Goal: Communication & Community: Answer question/provide support

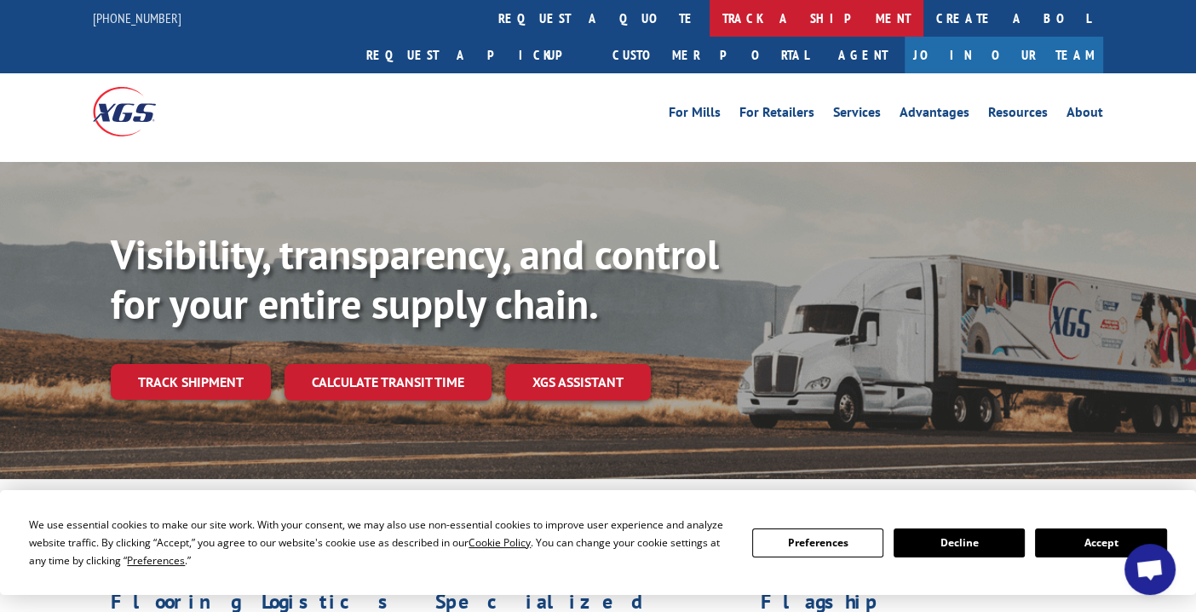
click at [709, 21] on link "track a shipment" at bounding box center [816, 18] width 214 height 37
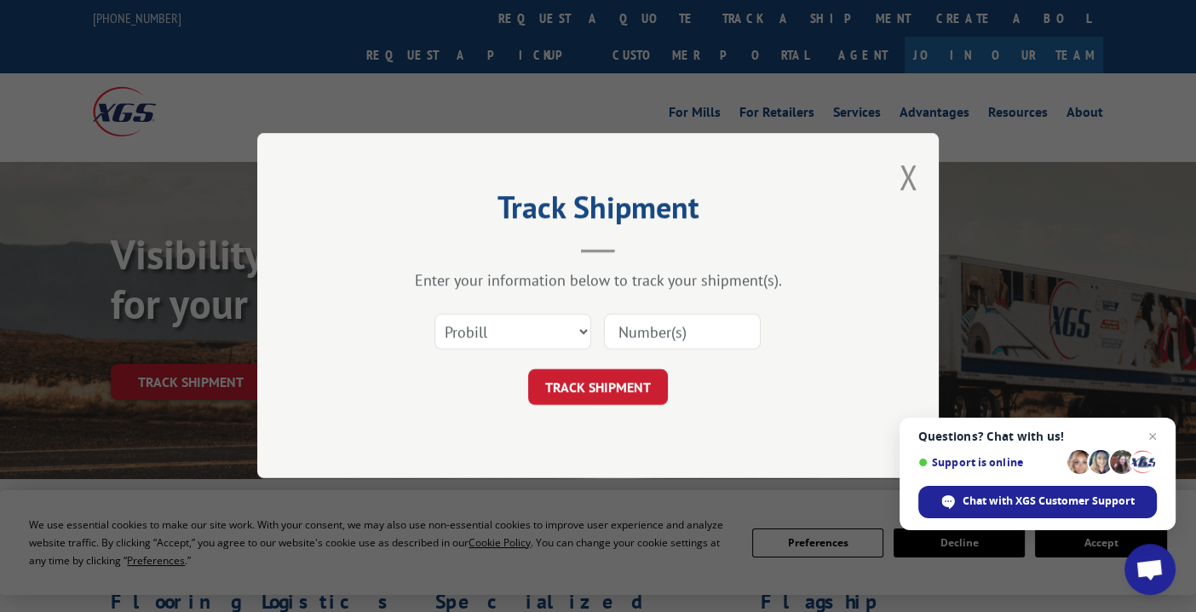
click at [669, 332] on input at bounding box center [682, 332] width 157 height 36
type input "17602232"
click button "TRACK SHIPMENT" at bounding box center [598, 388] width 140 height 36
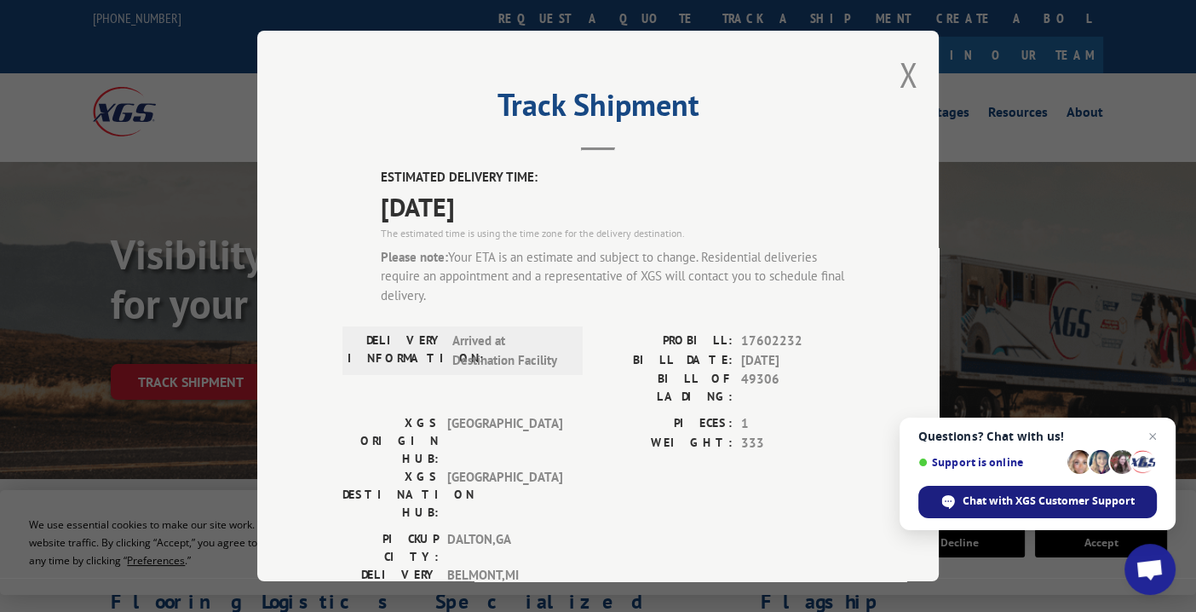
click at [994, 500] on span "Chat with XGS Customer Support" at bounding box center [1048, 500] width 172 height 15
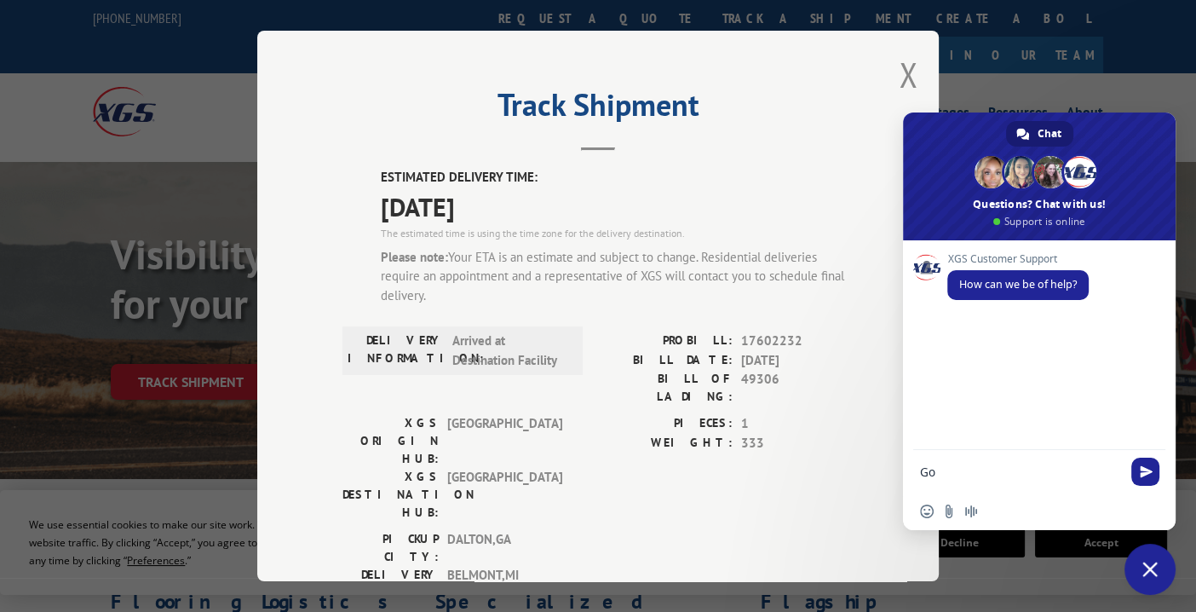
type textarea "G"
type textarea "Looking to get an ETA on shipment 17602232"
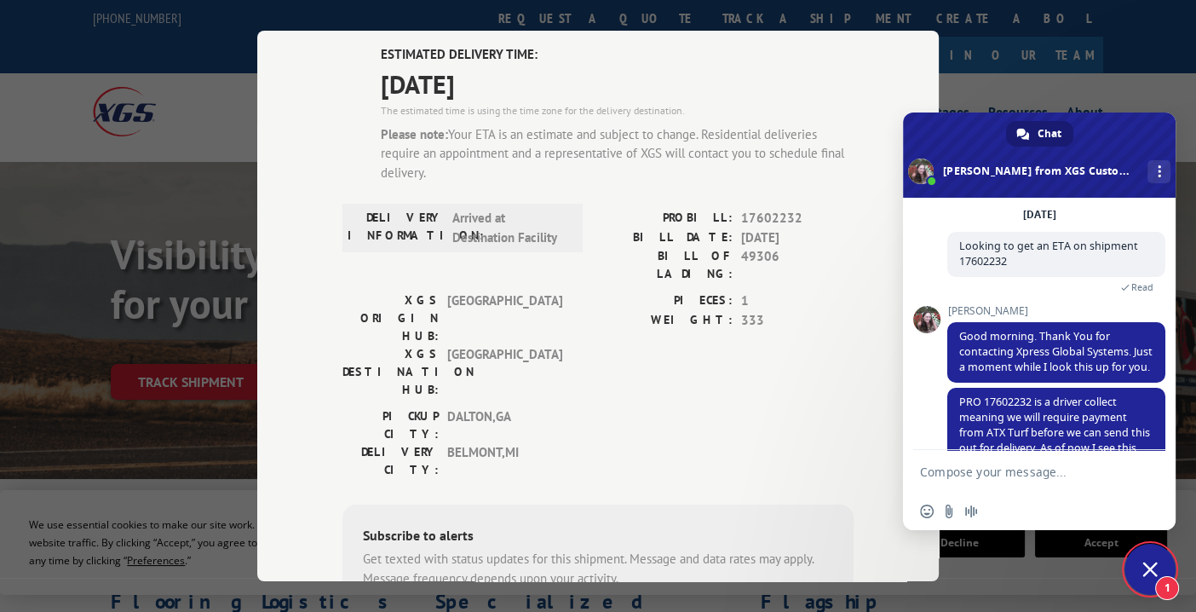
scroll to position [132, 0]
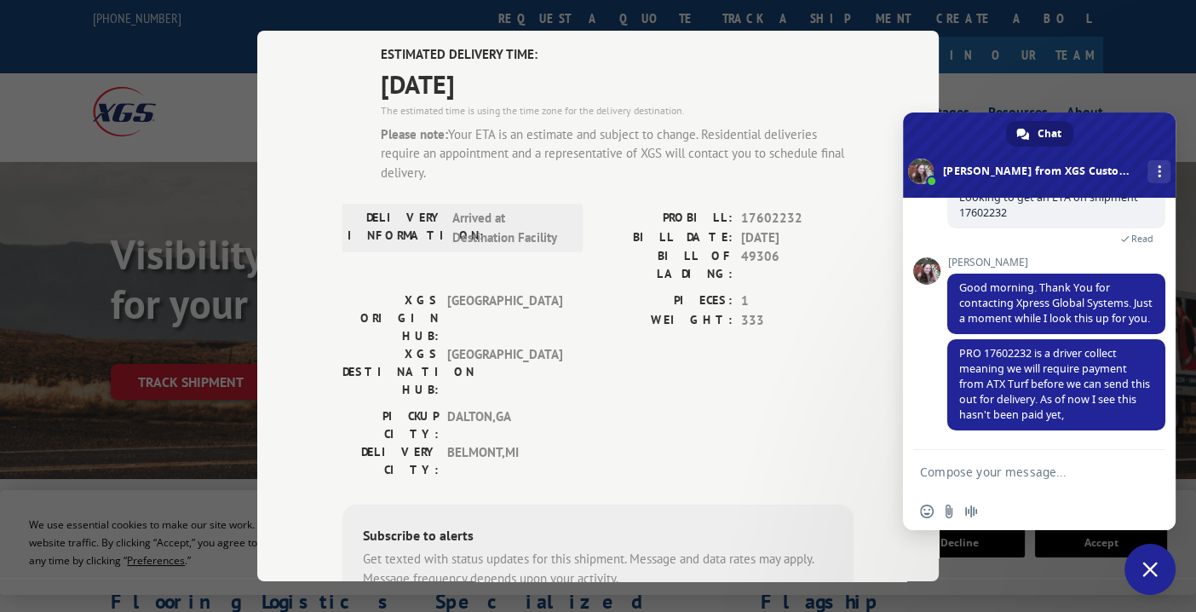
click at [981, 474] on textarea "Compose your message..." at bounding box center [1020, 471] width 201 height 15
click at [1004, 474] on textarea "Compose your message..." at bounding box center [1020, 471] width 201 height 15
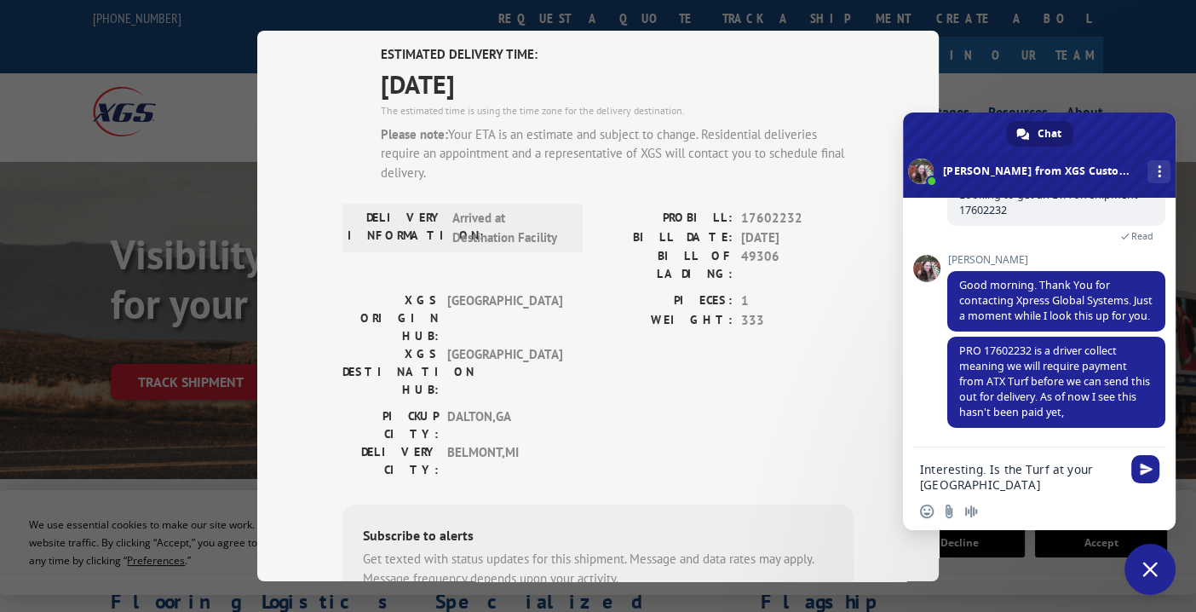
type textarea "Interesting. Is the Turf at your [GEOGRAPHIC_DATA]?"
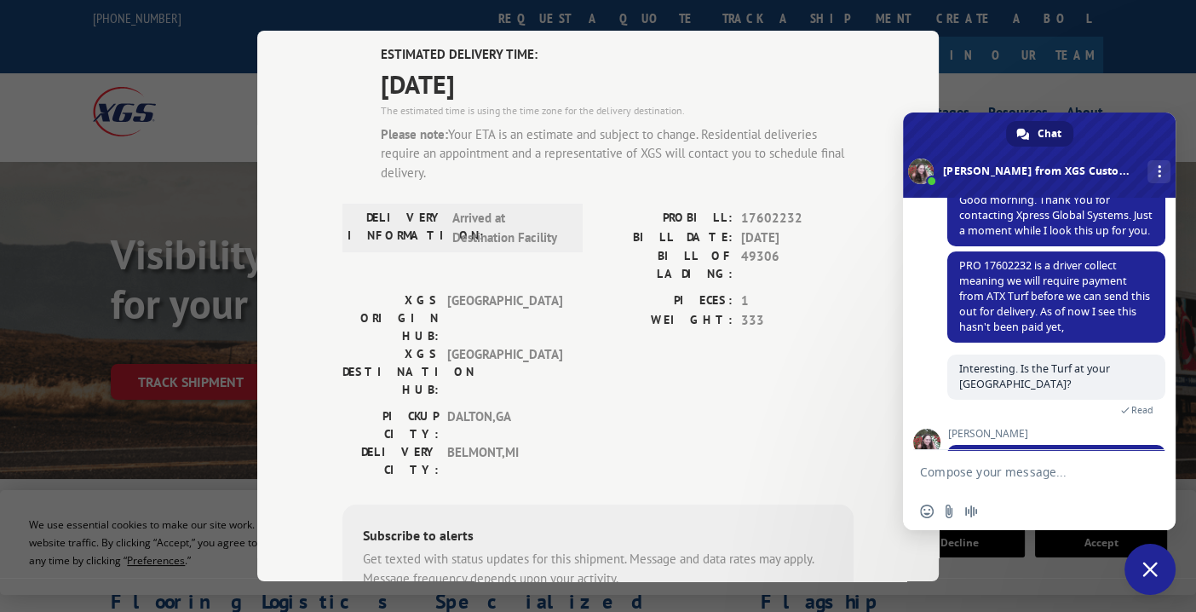
scroll to position [263, 0]
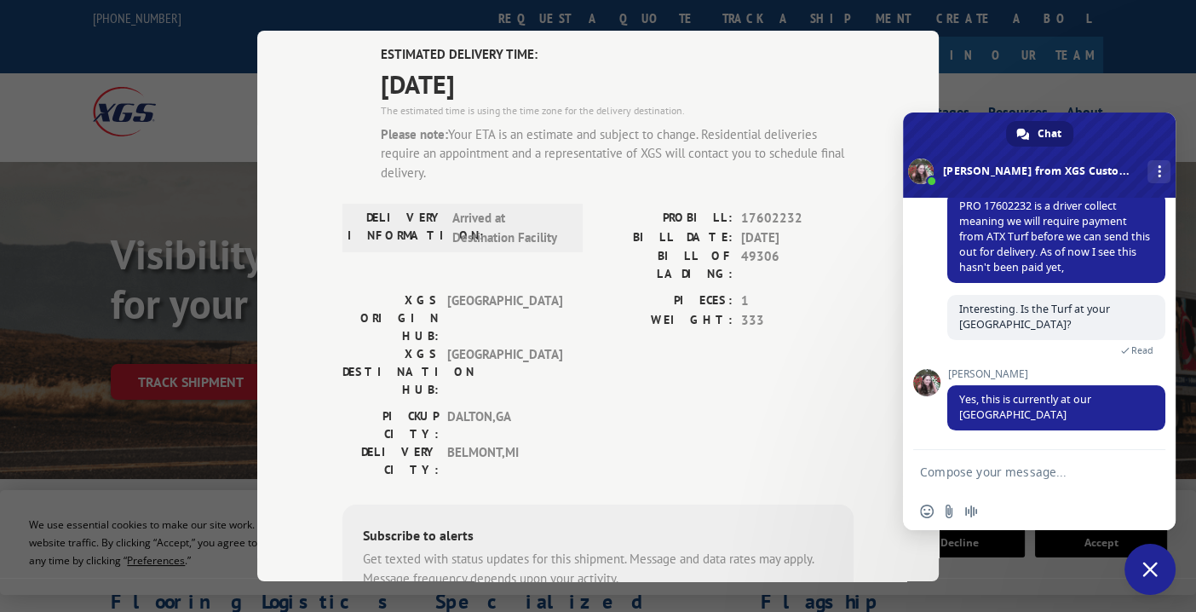
click at [1000, 467] on textarea "Compose your message..." at bounding box center [1020, 471] width 201 height 15
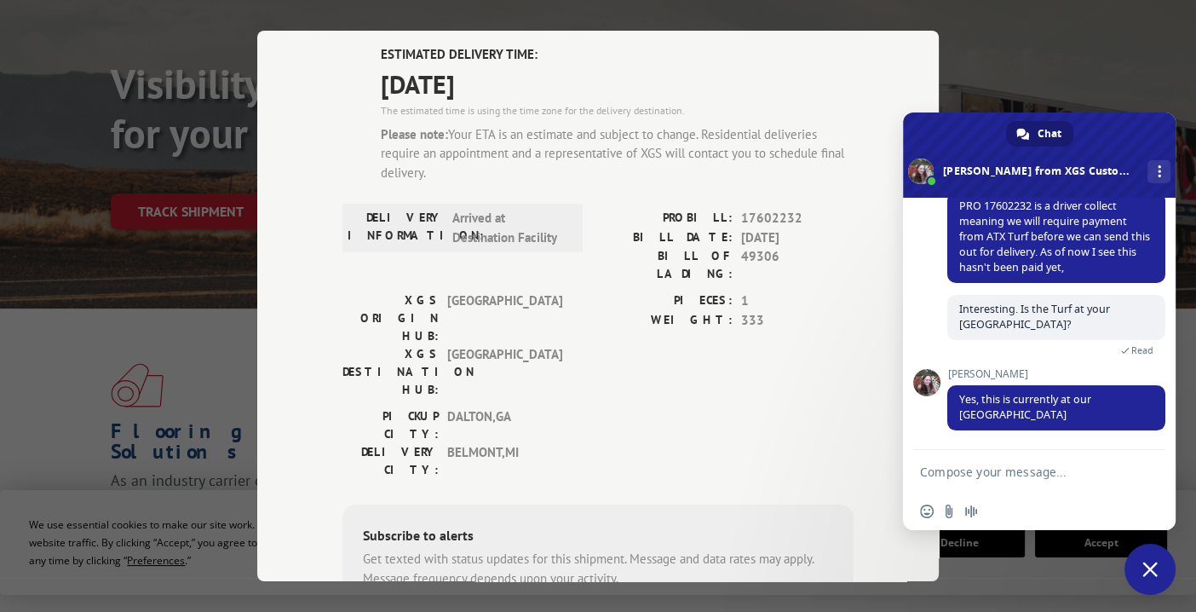
click at [1002, 468] on textarea "Compose your message..." at bounding box center [1020, 471] width 201 height 15
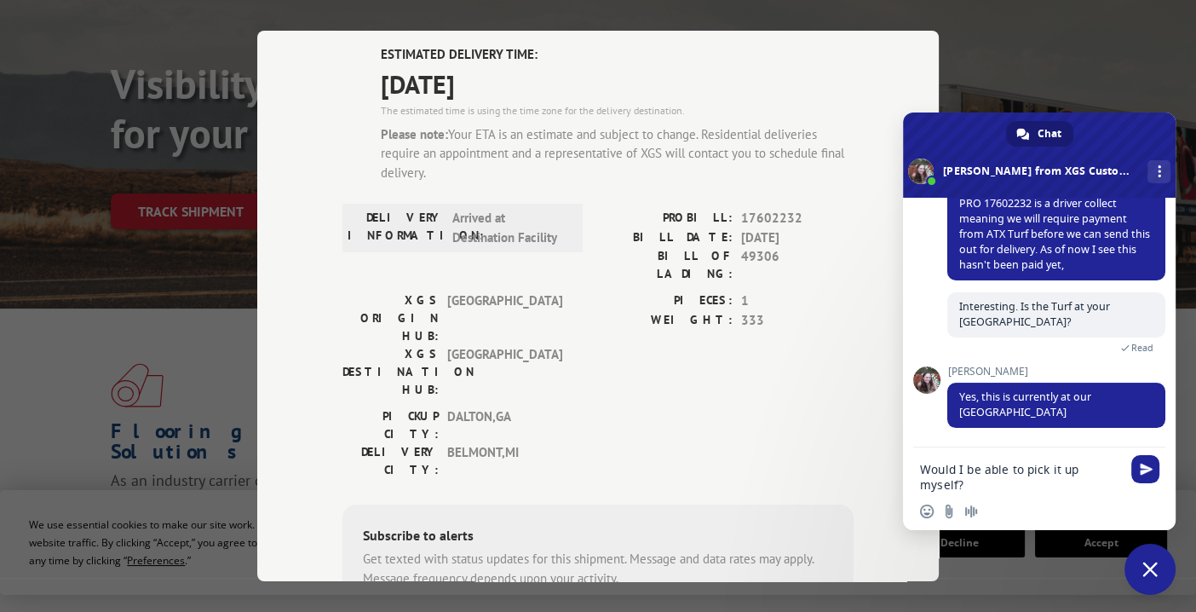
click at [922, 468] on textarea "Would I be able to pick it up myself?" at bounding box center [1020, 477] width 201 height 31
type textarea "Would I be able to pick it up myself?"
click at [1127, 472] on div "Would I be able to pick it up myself?" at bounding box center [1039, 471] width 273 height 49
click at [1119, 469] on textarea "Would I be able to pick it up myself?" at bounding box center [1020, 477] width 201 height 31
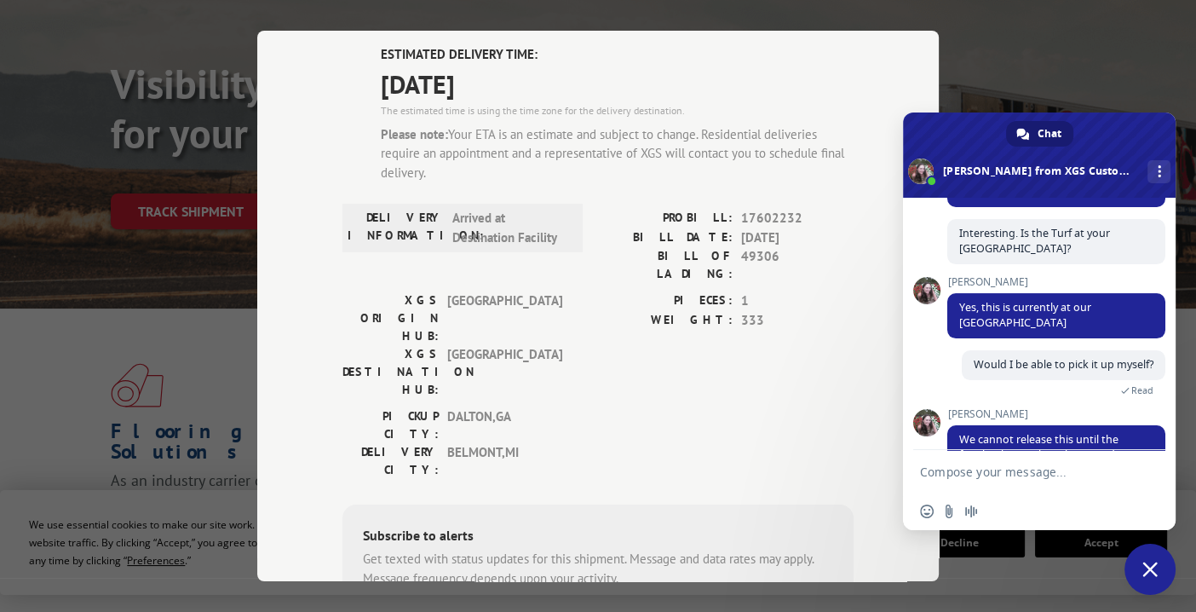
scroll to position [379, 0]
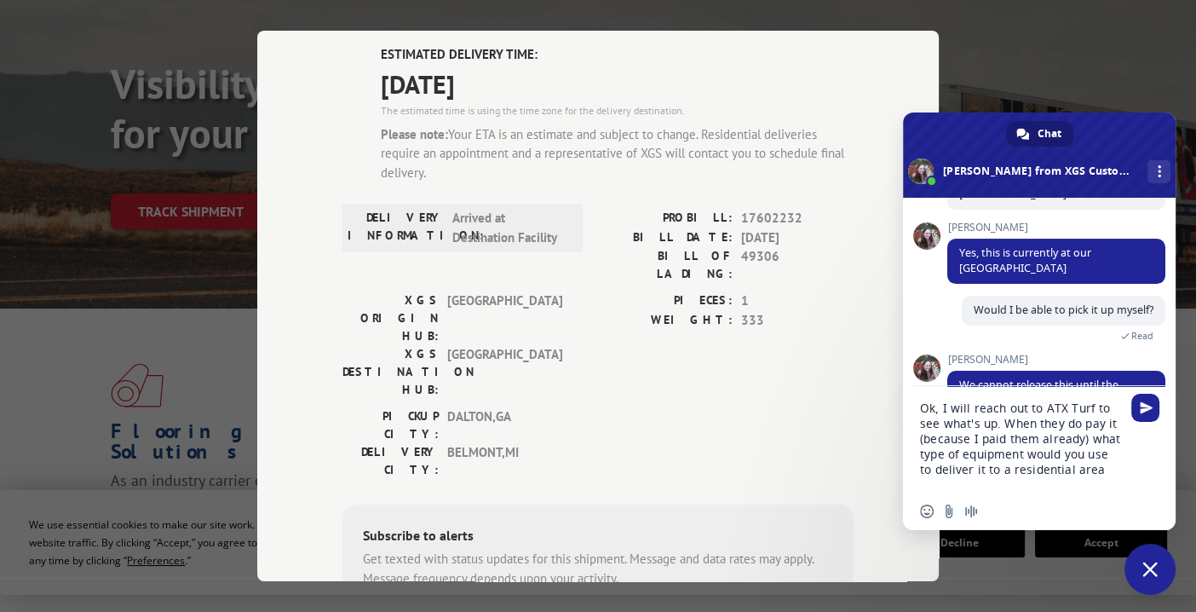
type textarea "Ok, I will reach out to ATX Turf to see what's up. When they do pay it (because…"
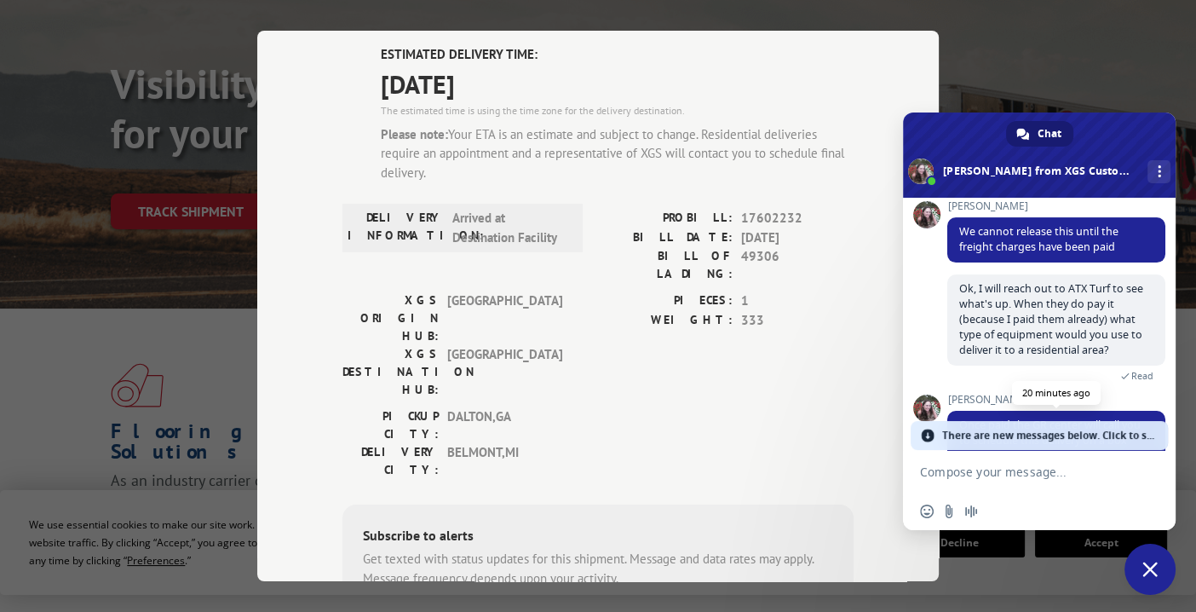
scroll to position [602, 0]
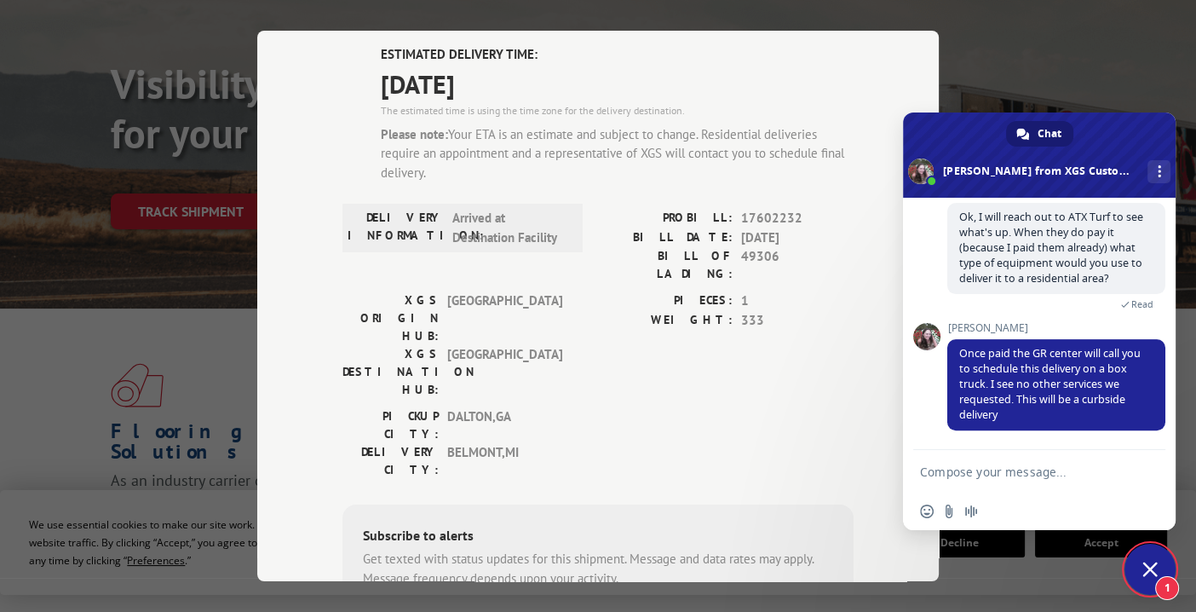
click at [999, 475] on textarea "Compose your message..." at bounding box center [1020, 471] width 201 height 15
click at [1028, 475] on textarea "Compose your message..." at bounding box center [1020, 471] width 201 height 15
click at [1006, 473] on textarea "Compose your message..." at bounding box center [1020, 471] width 201 height 15
click at [998, 470] on textarea "Compose your message..." at bounding box center [1020, 471] width 201 height 15
type textarea "T"
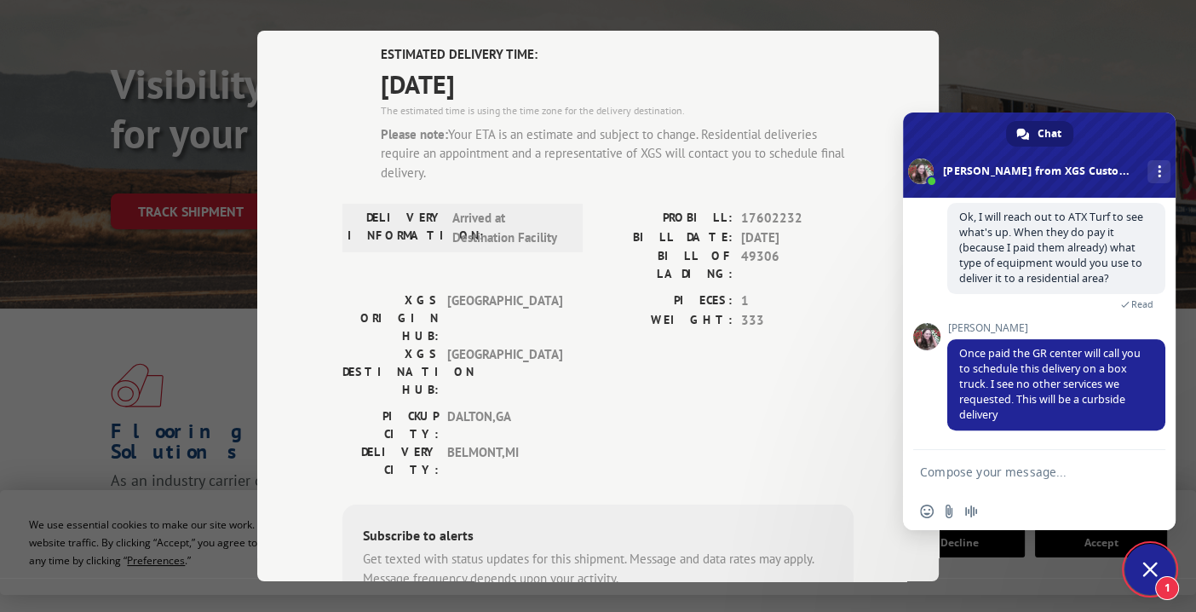
click at [176, 303] on div "Track Shipment ESTIMATED DELIVERY TIME: [DATE] The estimated time is using the …" at bounding box center [598, 306] width 1196 height 612
click at [984, 469] on textarea "Compose your message..." at bounding box center [1020, 471] width 201 height 15
type textarea "w"
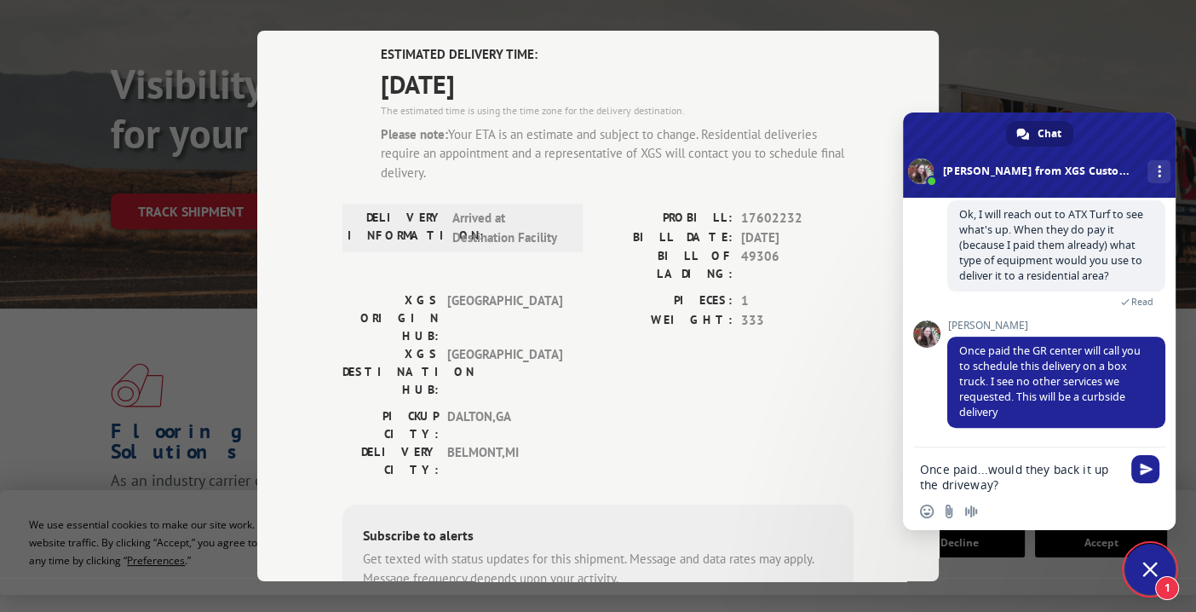
type textarea "Once paid...would they back it up the driveway?"
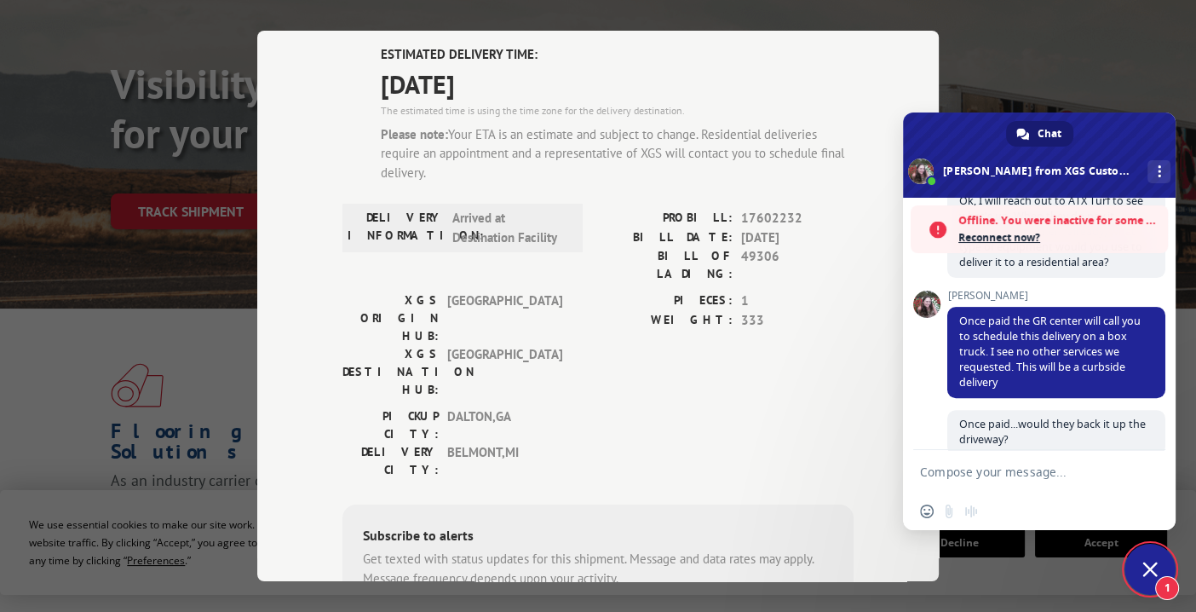
scroll to position [749, 0]
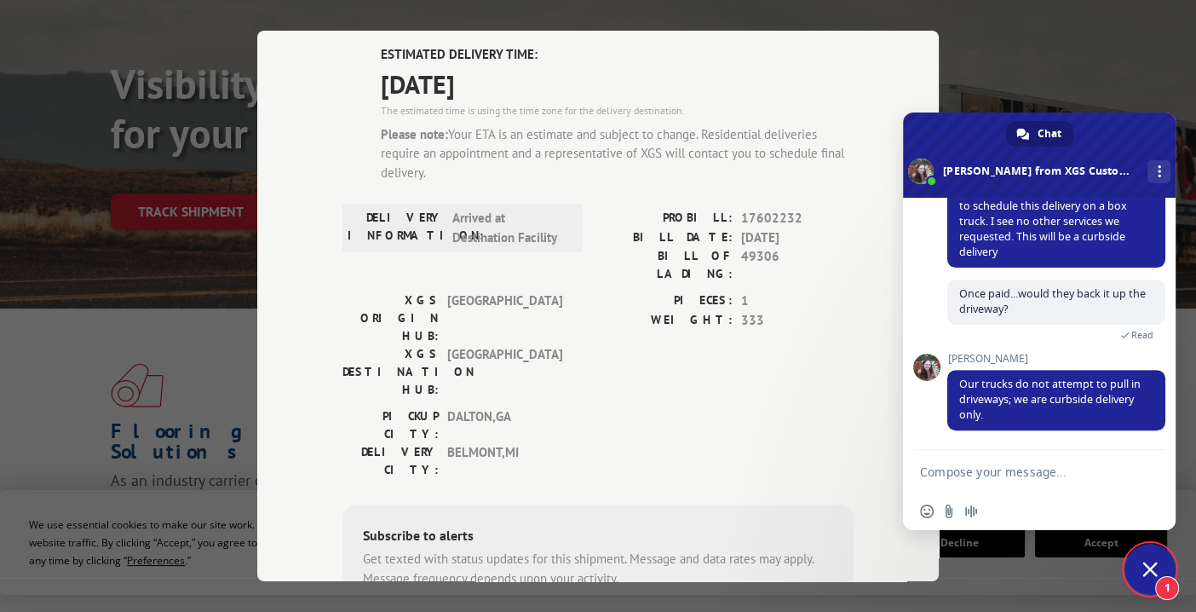
click at [971, 474] on textarea "Compose your message..." at bounding box center [1020, 471] width 201 height 15
type textarea "i"
type textarea "w"
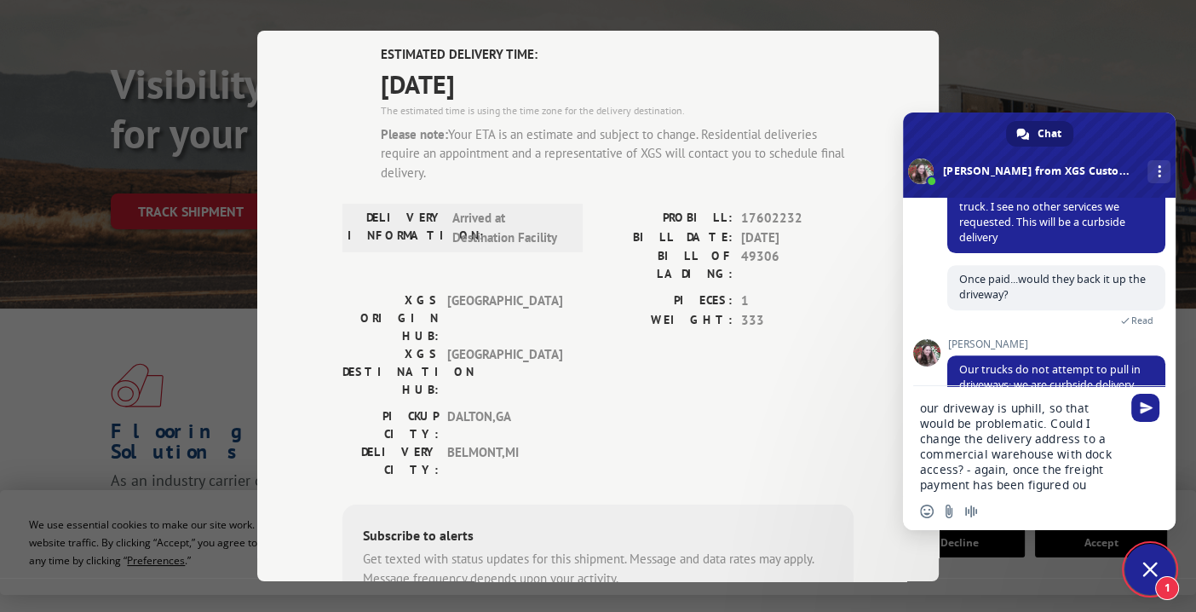
type textarea "our driveway is uphill, so that would be problematic. Could I change the delive…"
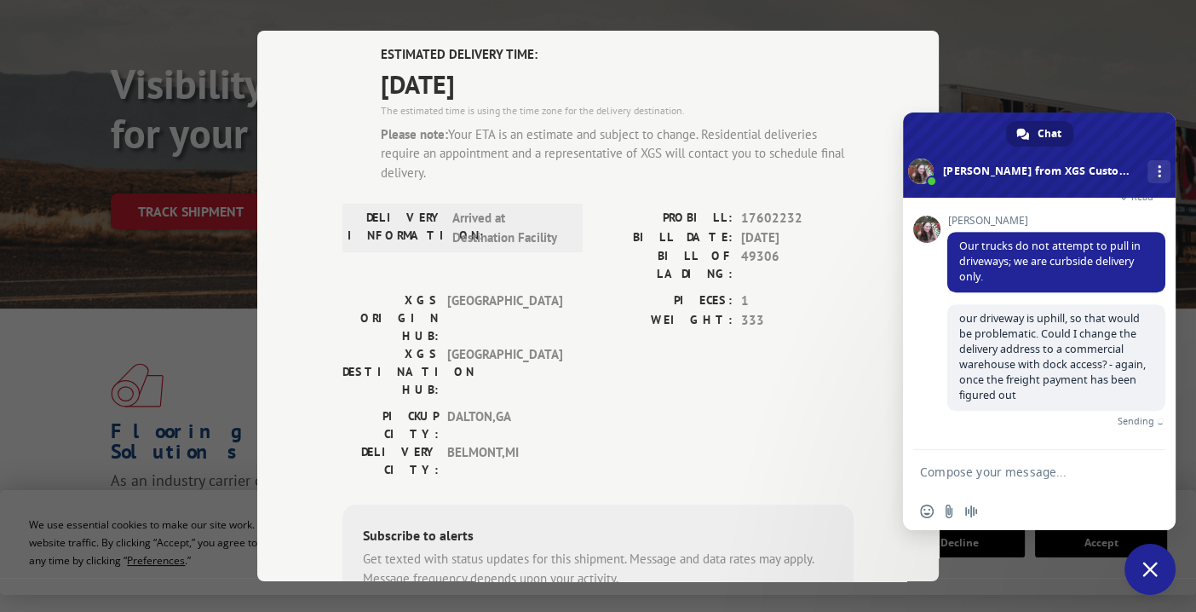
scroll to position [867, 0]
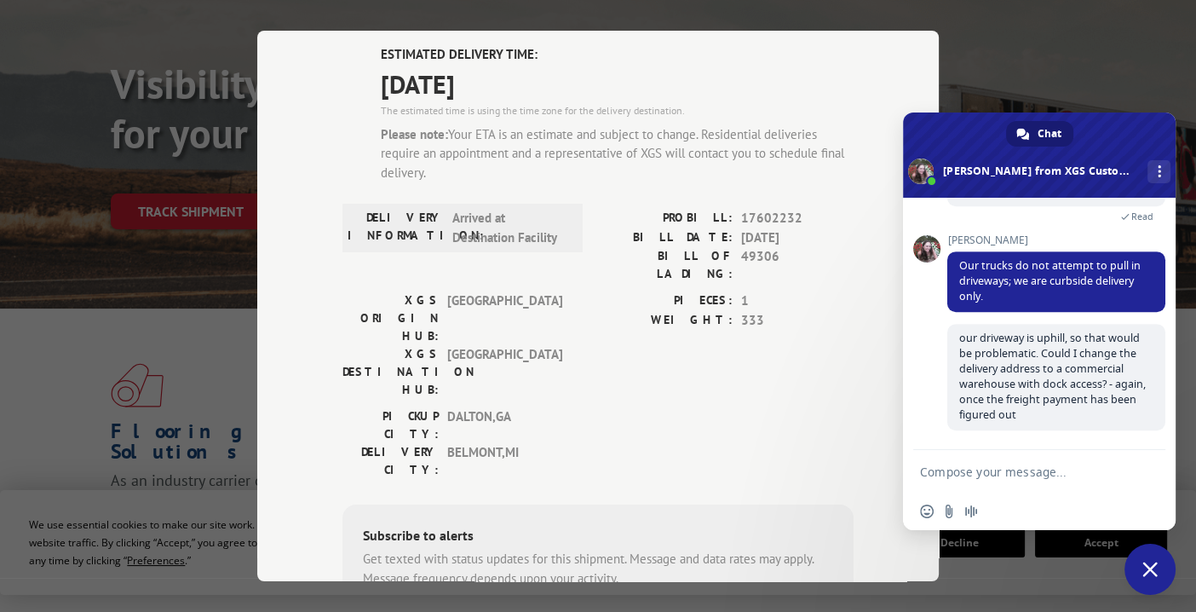
click at [66, 286] on div "Track Shipment ESTIMATED DELIVERY TIME: [DATE] The estimated time is using the …" at bounding box center [598, 306] width 1196 height 612
click at [1149, 563] on span "Close chat" at bounding box center [1149, 568] width 15 height 15
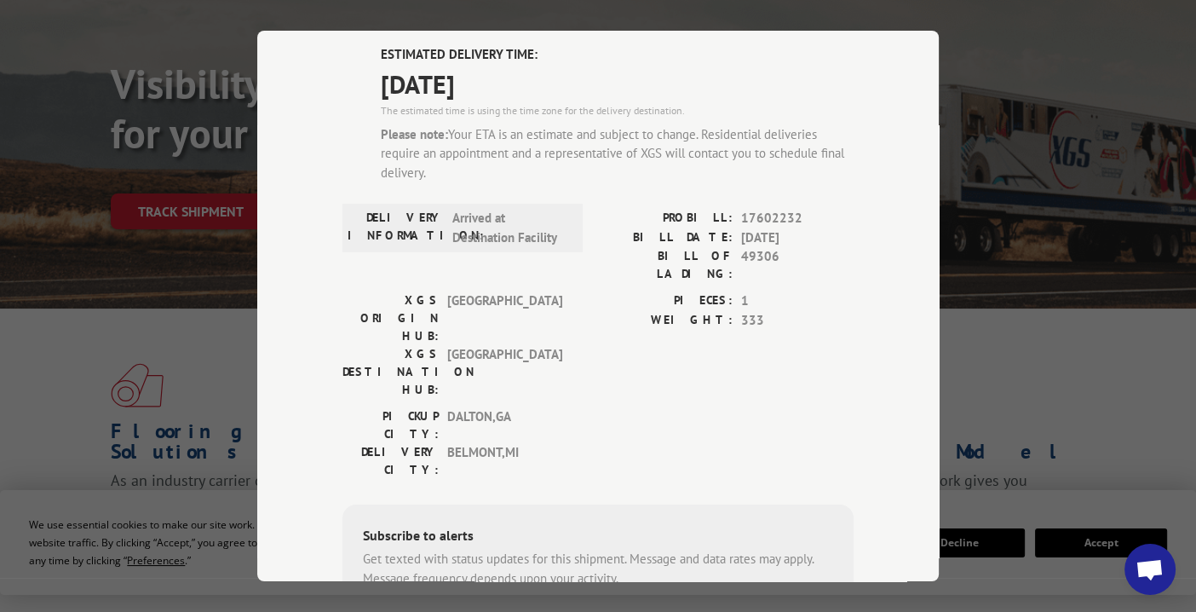
click at [80, 310] on div "Track Shipment ESTIMATED DELIVERY TIME: [DATE] The estimated time is using the …" at bounding box center [598, 306] width 1196 height 612
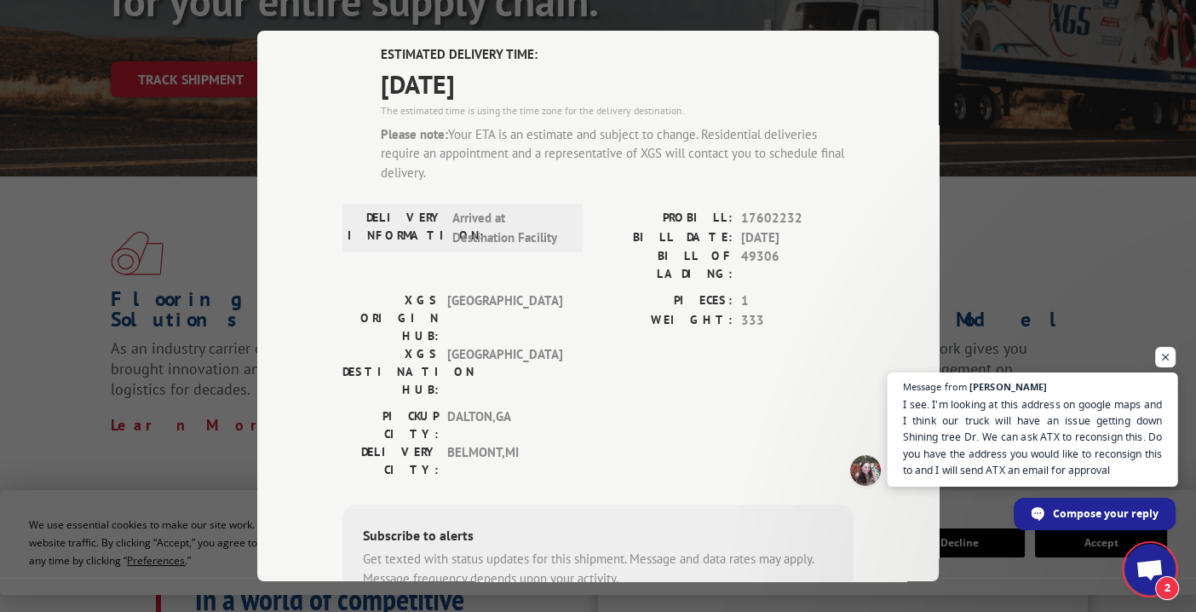
scroll to position [341, 0]
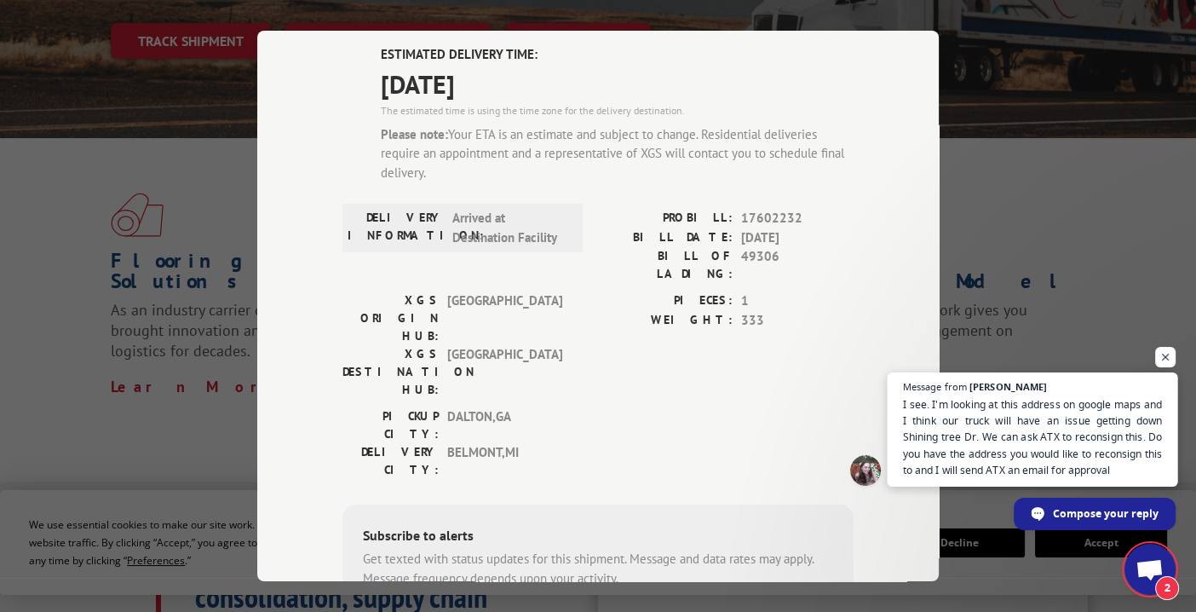
click at [1082, 443] on span "I see. I'm looking at this address on google maps and I think our truck will ha…" at bounding box center [1033, 436] width 260 height 82
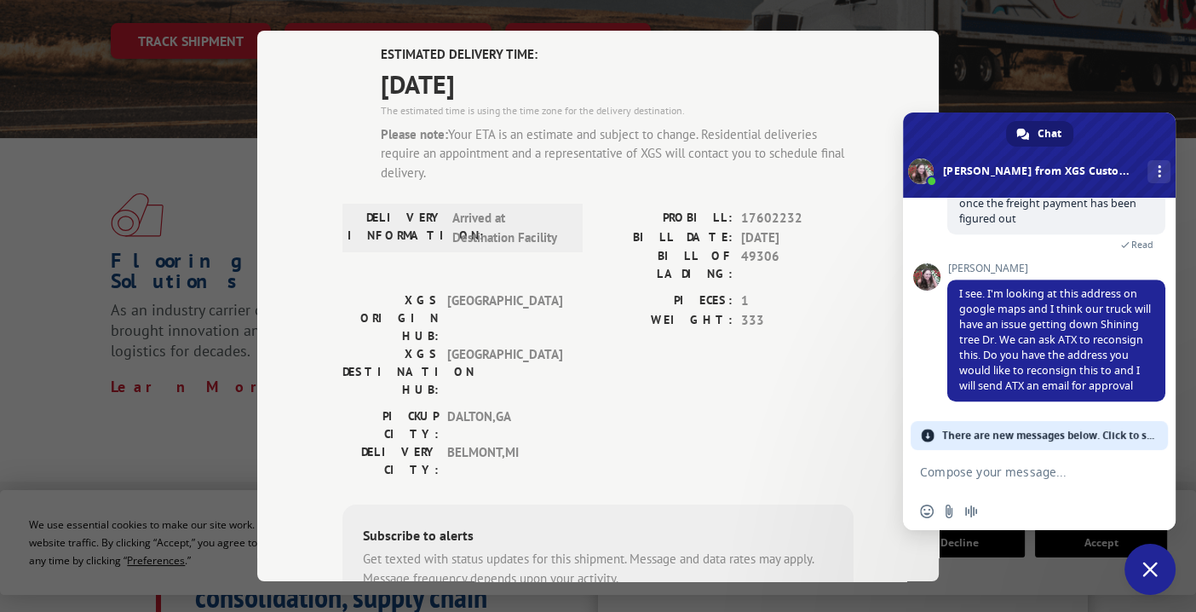
scroll to position [1033, 0]
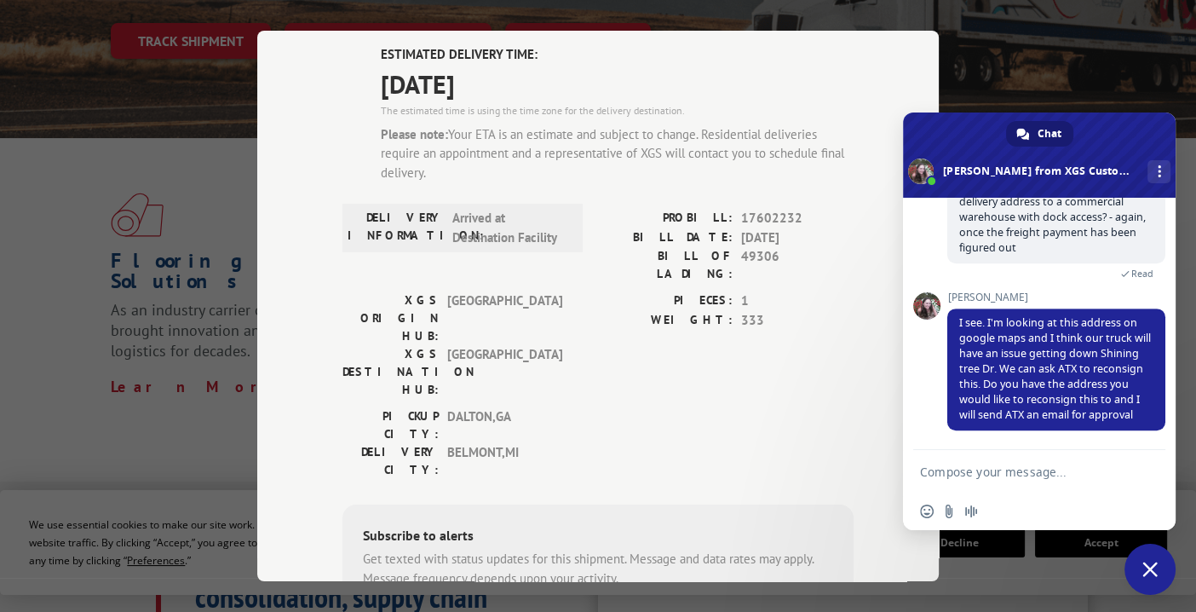
click at [1000, 471] on textarea "Compose your message..." at bounding box center [1020, 471] width 201 height 15
type textarea "Yes, they could send it to:"
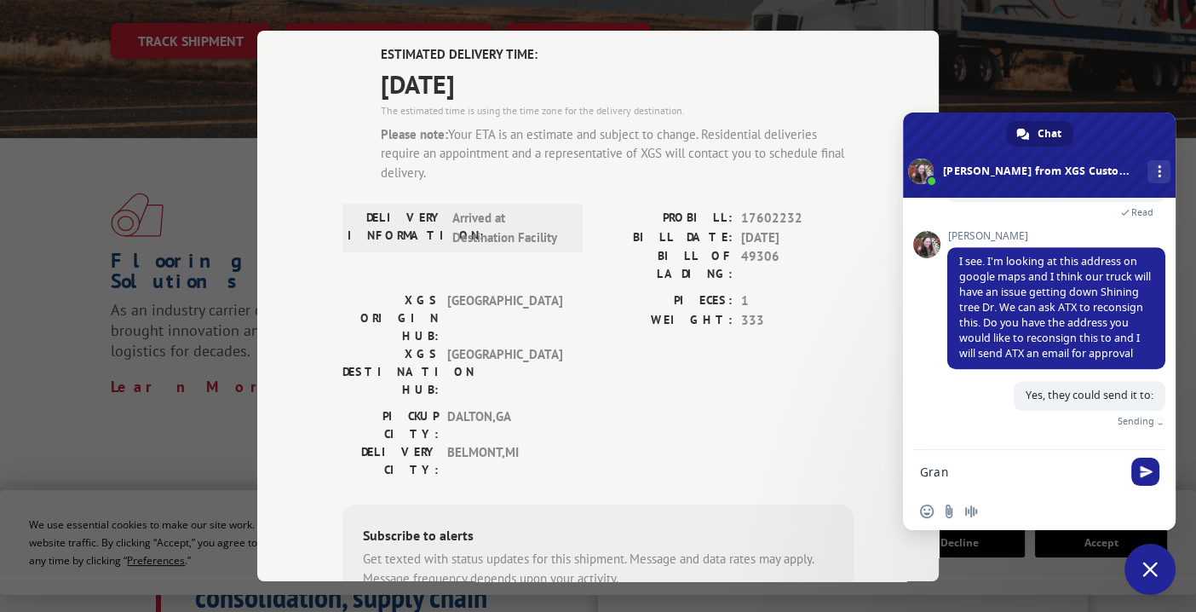
scroll to position [1075, 0]
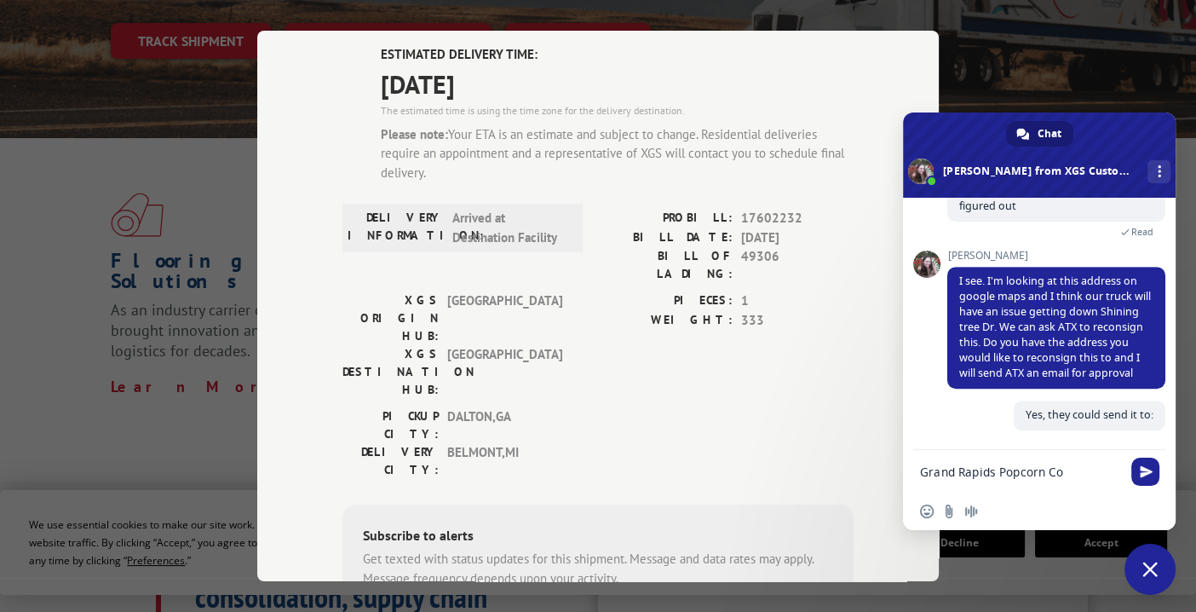
type textarea "Grand Rapids Popcorn Co."
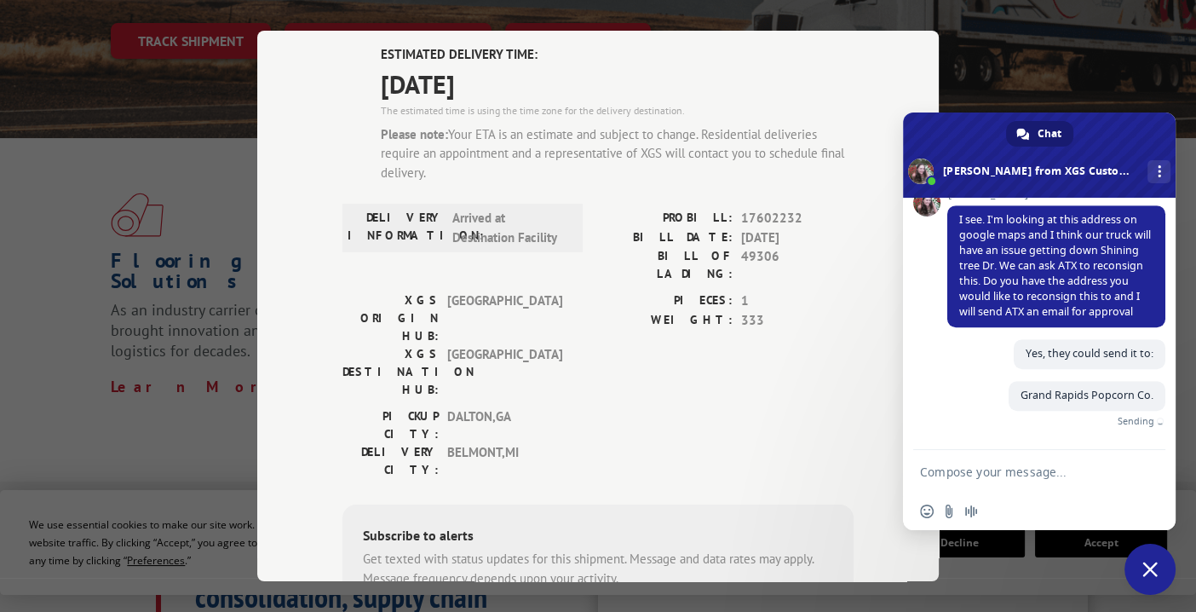
paste textarea "[STREET_ADDRESS]"
type textarea "[STREET_ADDRESS]"
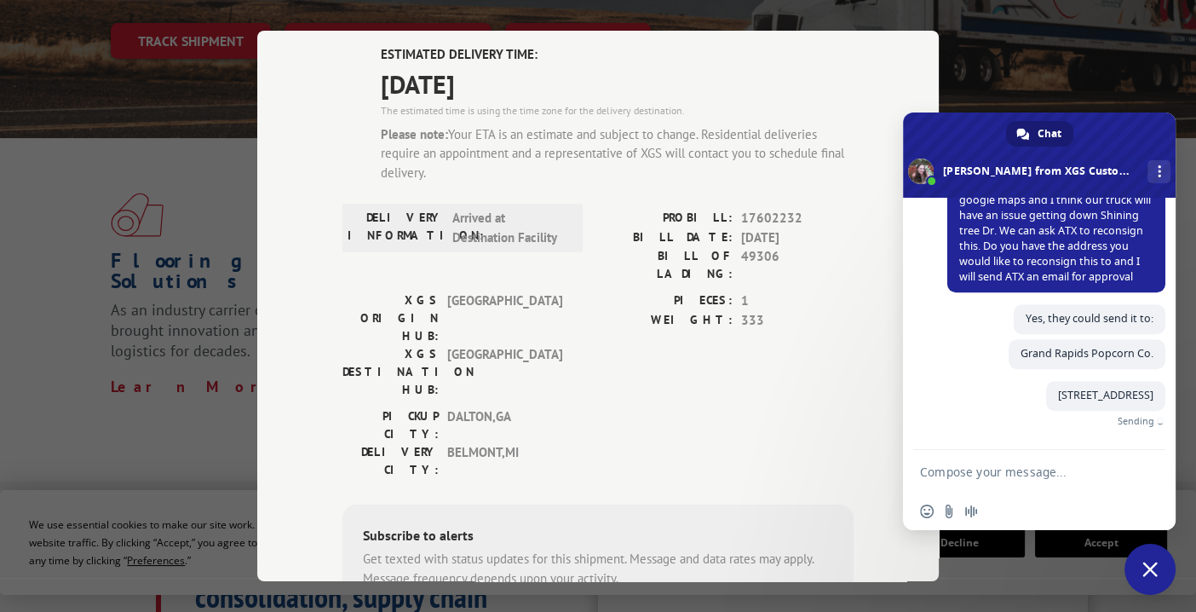
scroll to position [1160, 0]
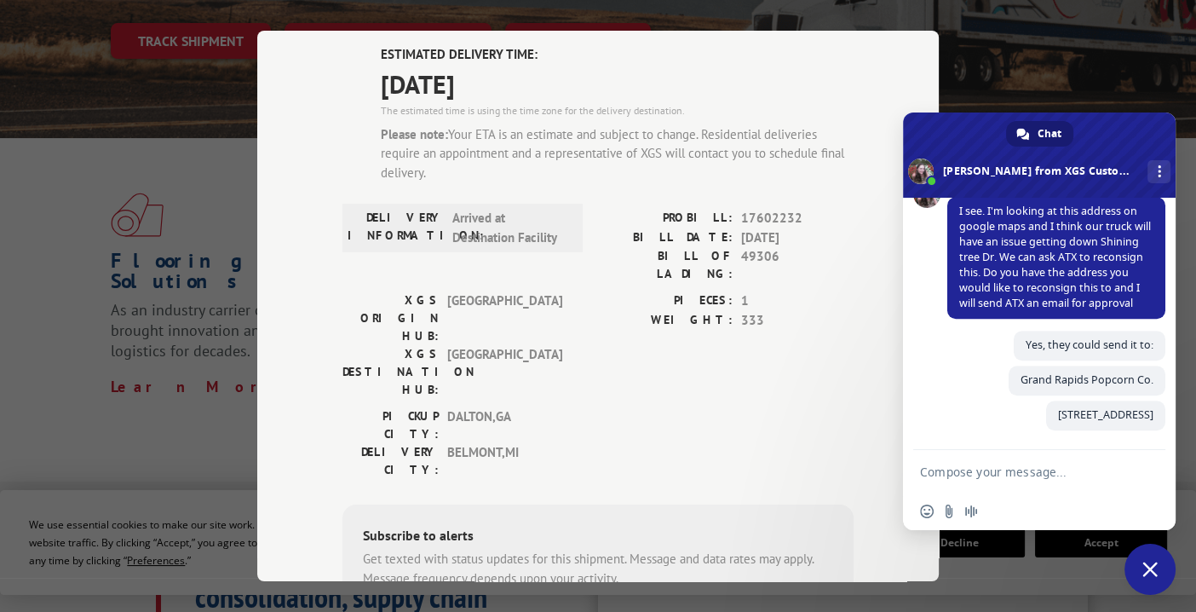
type textarea "A"
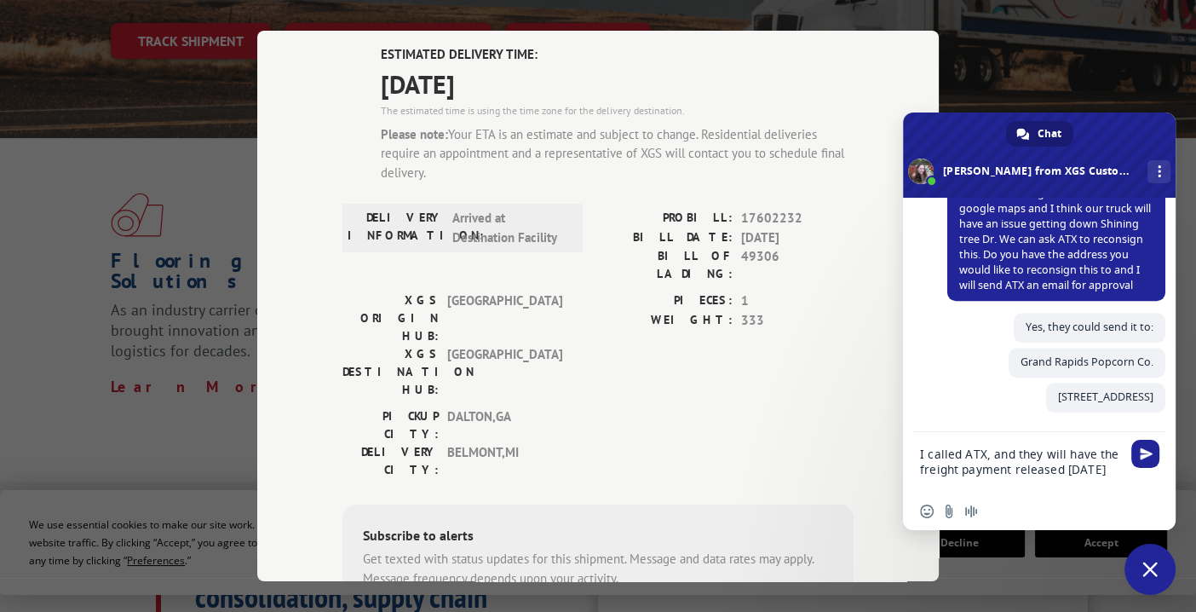
type textarea "I called ATX, and they will have the freight payment released [DATE]."
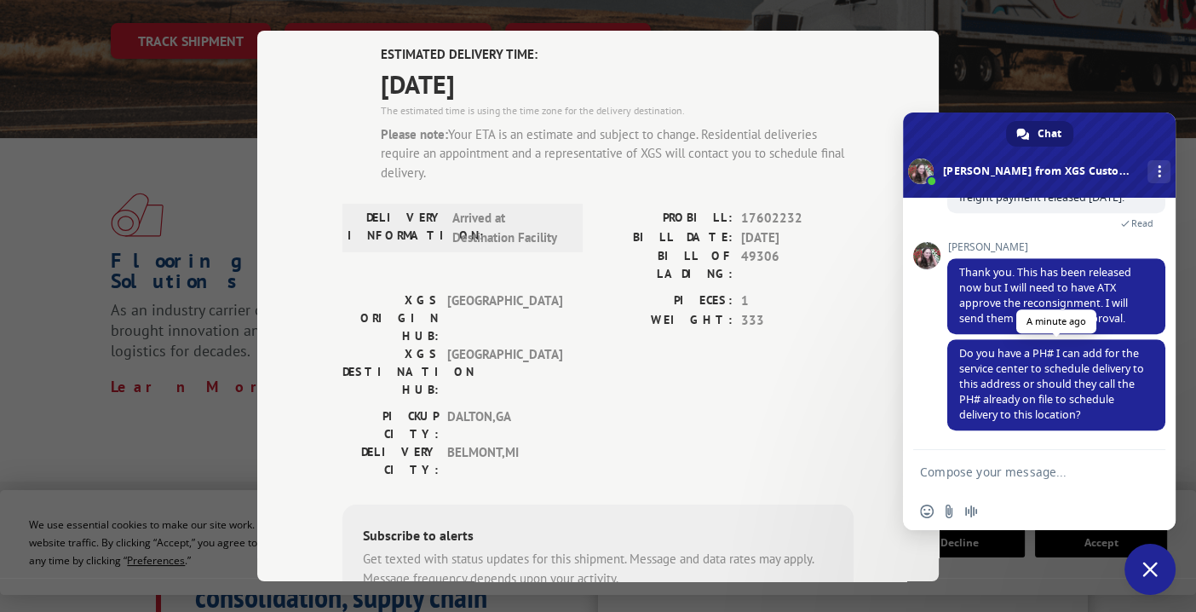
scroll to position [1411, 0]
click at [1014, 474] on textarea "Compose your message..." at bounding box center [1020, 471] width 201 height 15
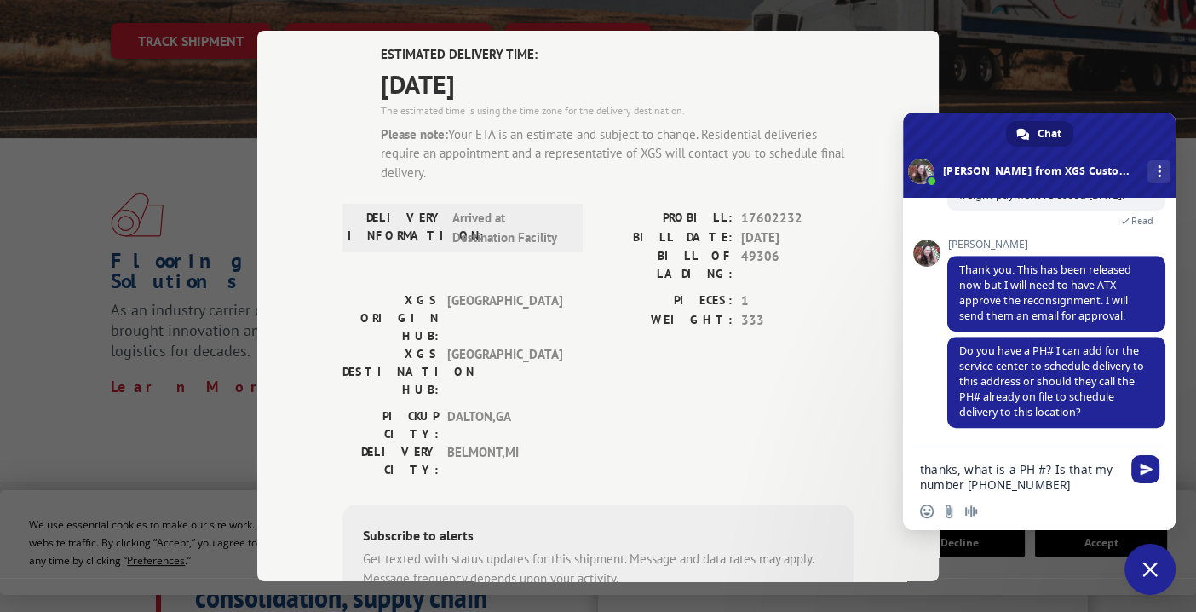
type textarea "thanks, what is a PH #? Is that my number [PHONE_NUMBER]"
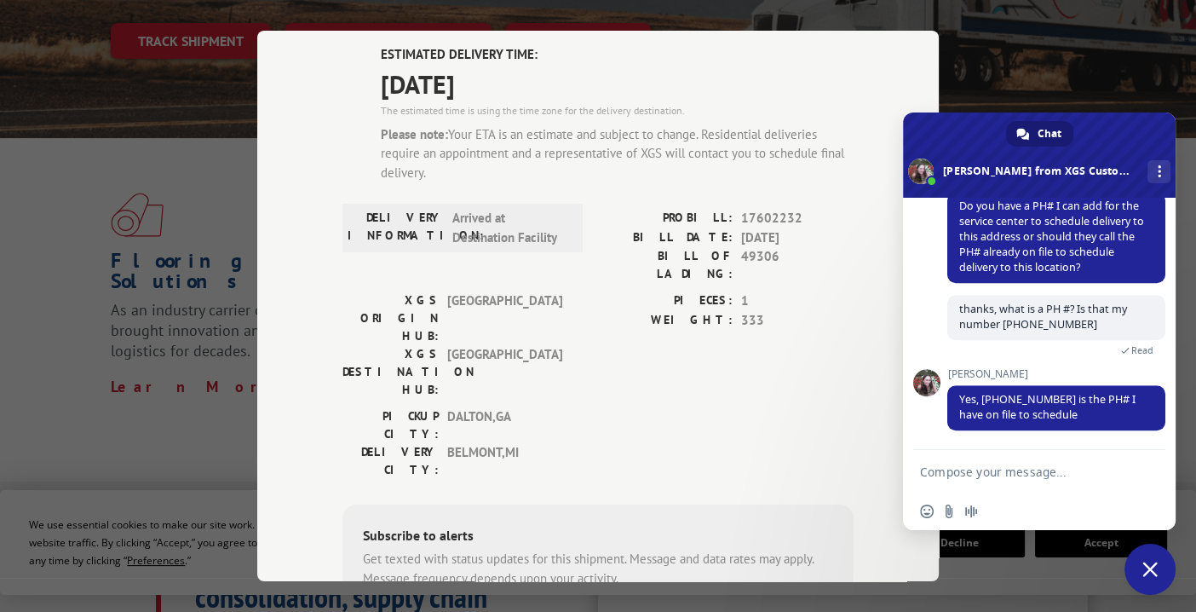
scroll to position [1542, 0]
click at [992, 471] on textarea "Compose your message..." at bounding box center [1020, 471] width 201 height 15
type textarea "that's fine to keep that"
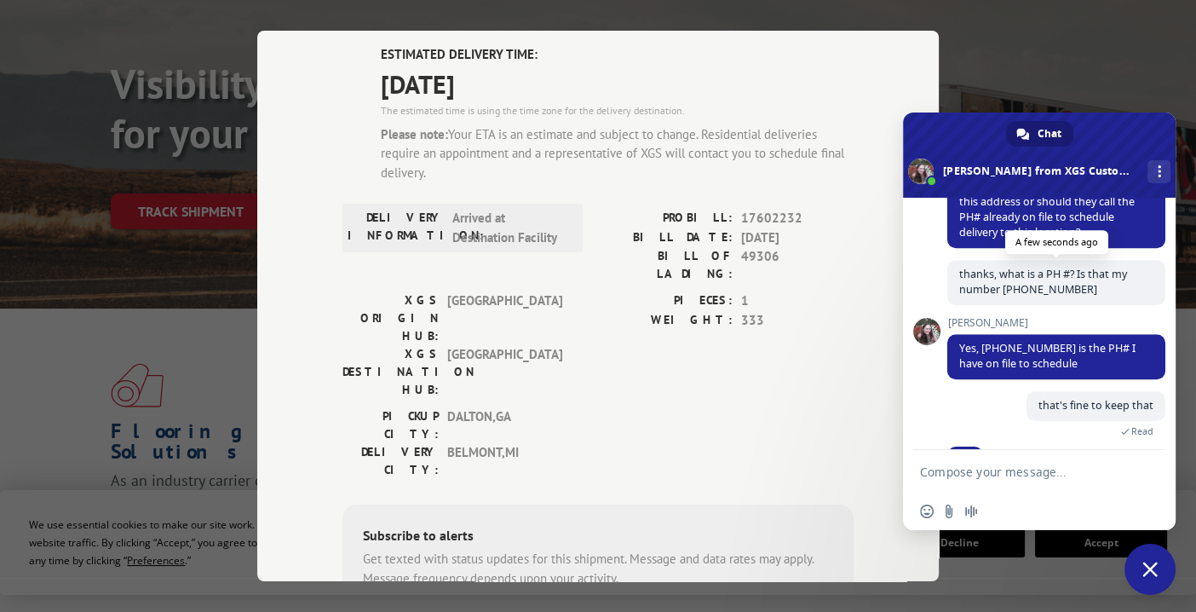
scroll to position [1617, 0]
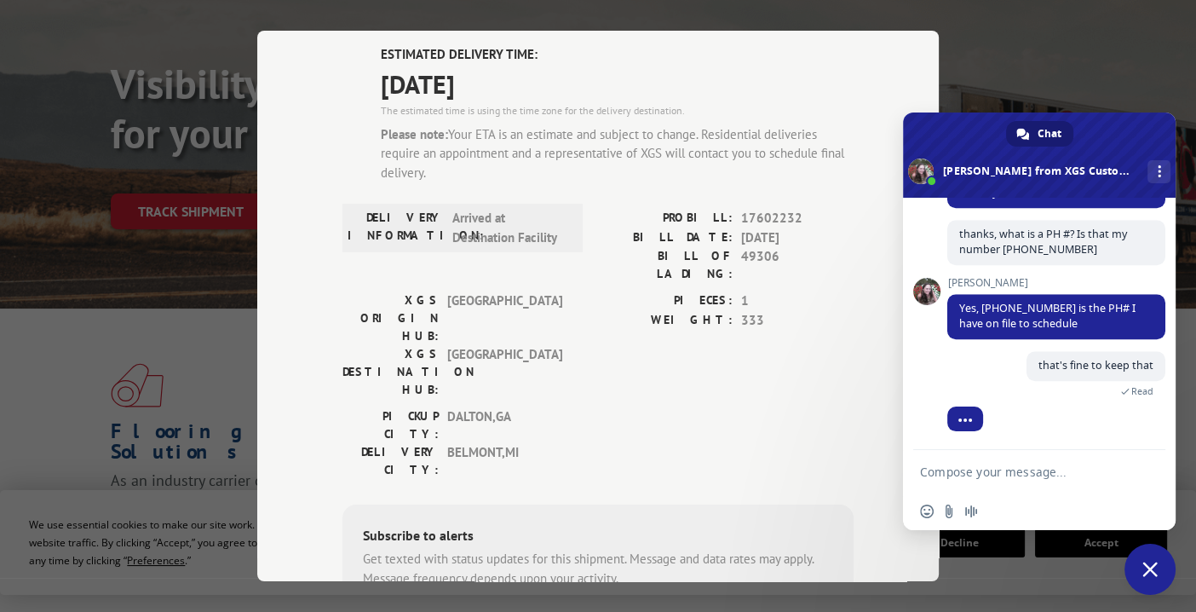
click at [993, 469] on textarea "Compose your message..." at bounding box center [1020, 471] width 201 height 15
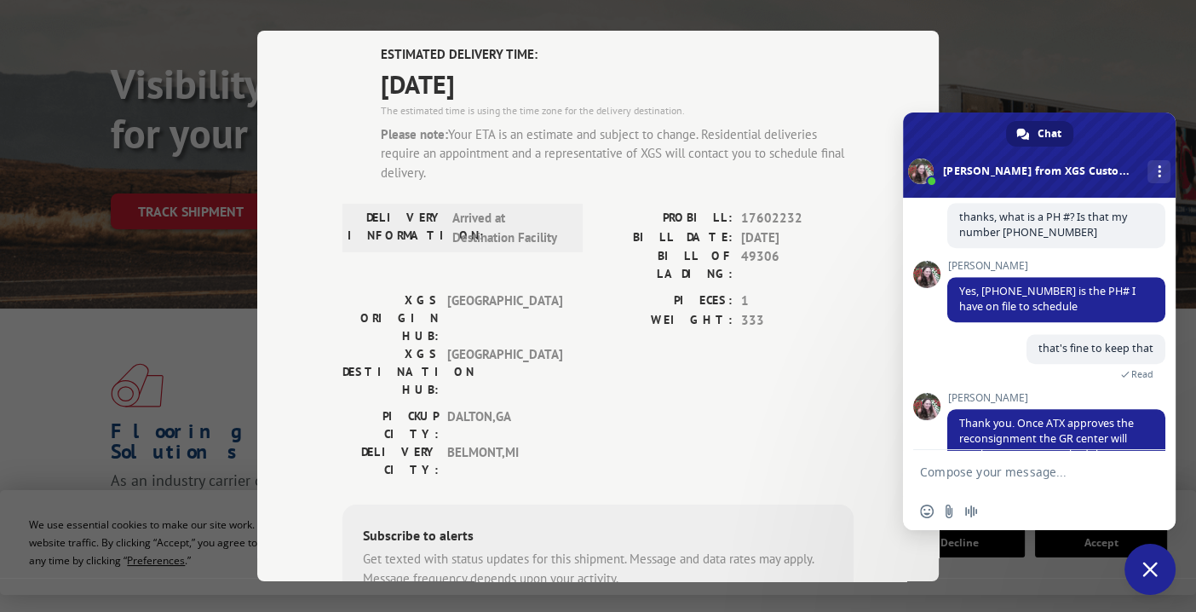
scroll to position [1674, 0]
